Goal: Task Accomplishment & Management: Manage account settings

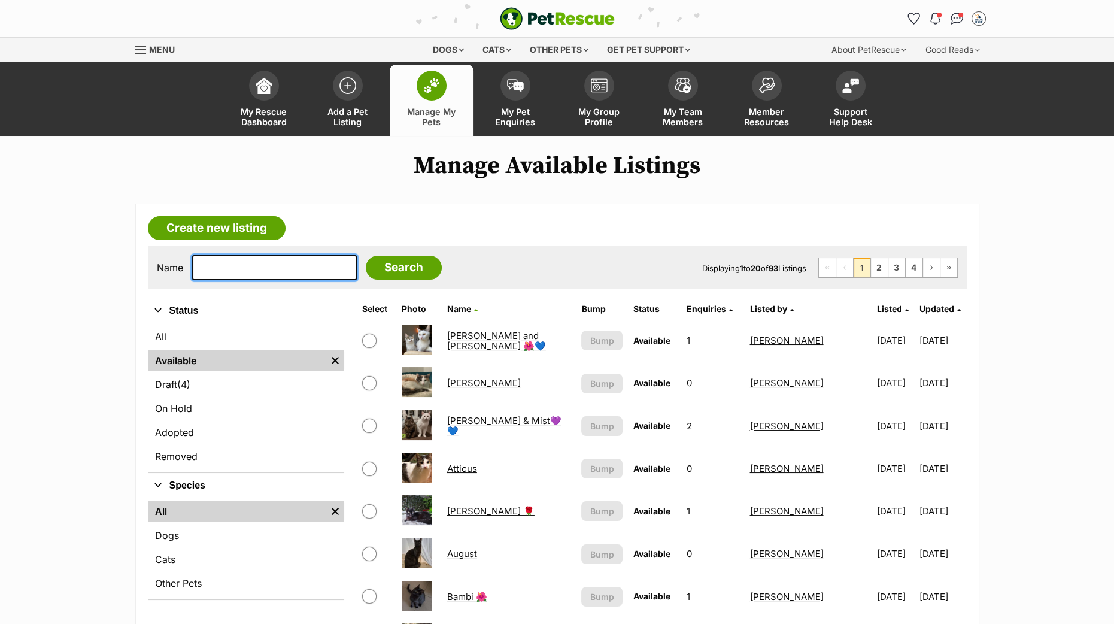
click at [256, 256] on input "text" at bounding box center [274, 267] width 165 height 25
type input "charlotte"
click at [366, 256] on input "Search" at bounding box center [404, 268] width 76 height 24
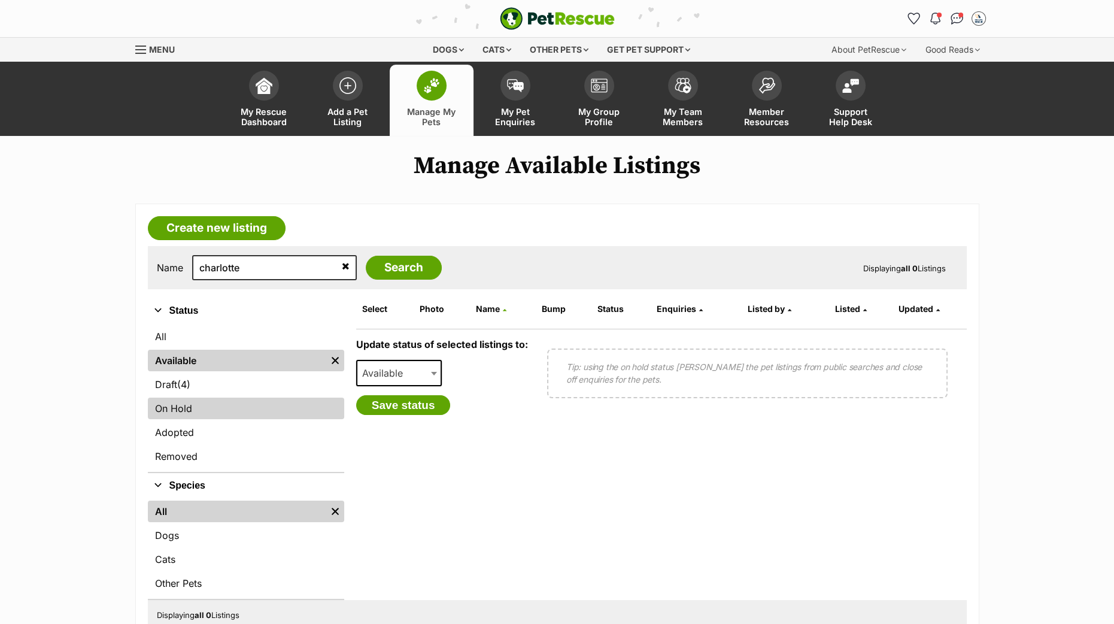
click at [257, 415] on link "On Hold" at bounding box center [246, 408] width 196 height 22
click at [181, 403] on link "On Hold" at bounding box center [246, 408] width 196 height 22
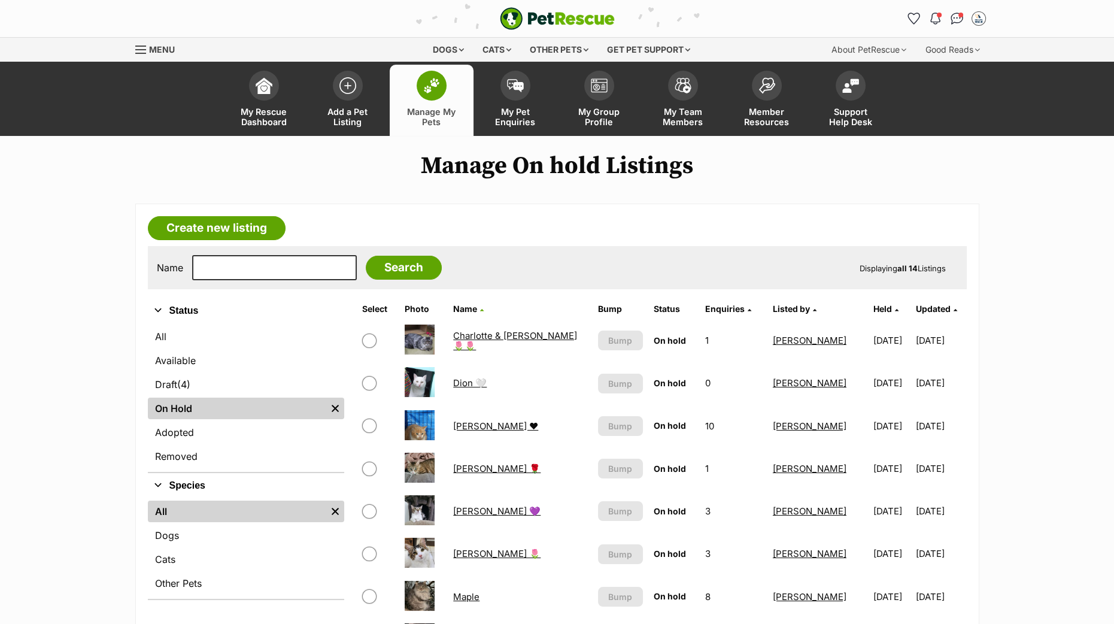
click at [487, 336] on link "Charlotte & Scarlett 🌷🌷" at bounding box center [515, 341] width 124 height 22
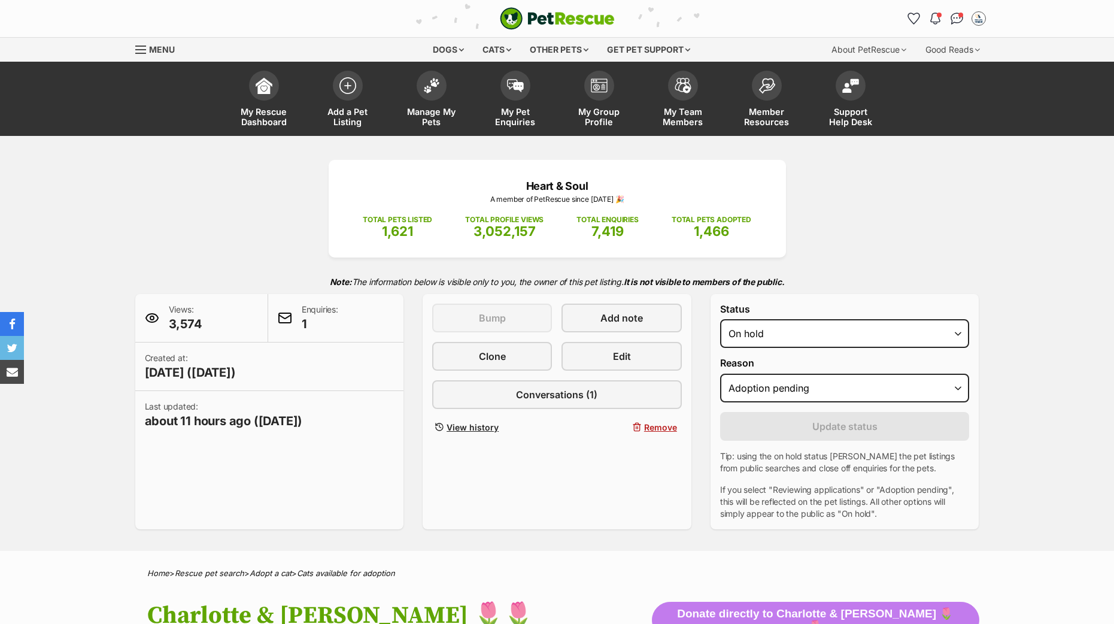
select select "adoption_pending"
